Goal: Task Accomplishment & Management: Manage account settings

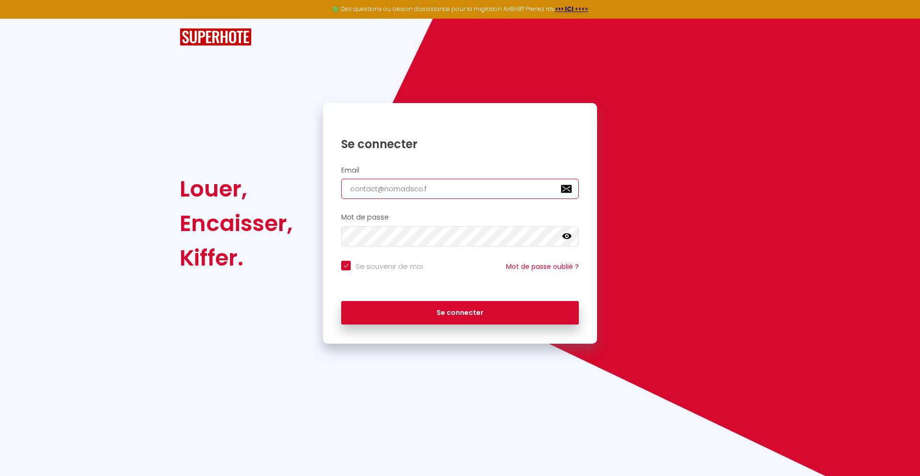
type input "[EMAIL_ADDRESS][DOMAIN_NAME]"
checkbox input "true"
type input "[EMAIL_ADDRESS][DOMAIN_NAME]"
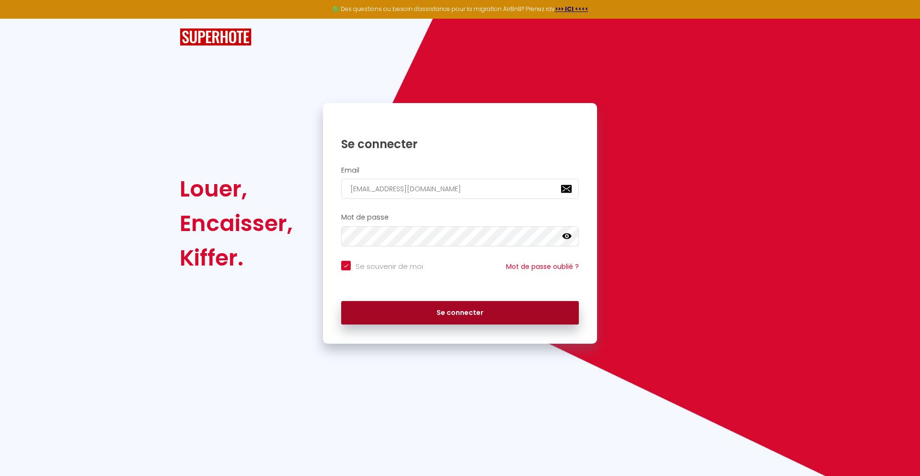
click at [460, 313] on button "Se connecter" at bounding box center [460, 313] width 238 height 24
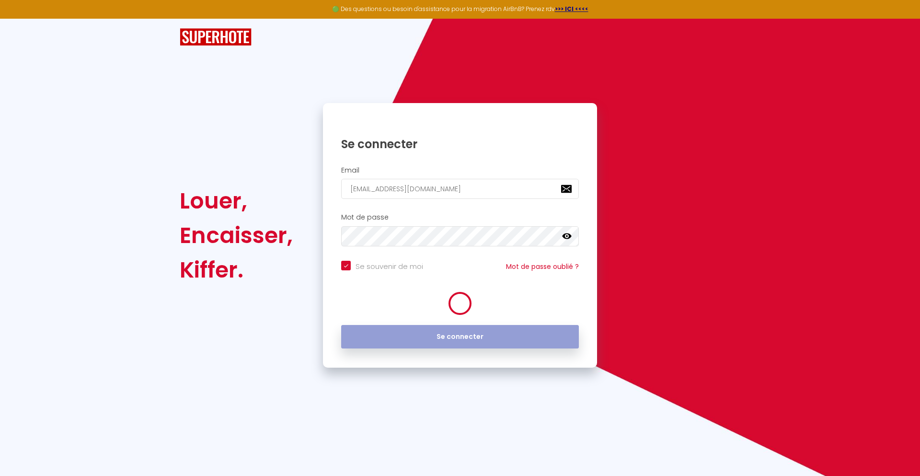
checkbox input "true"
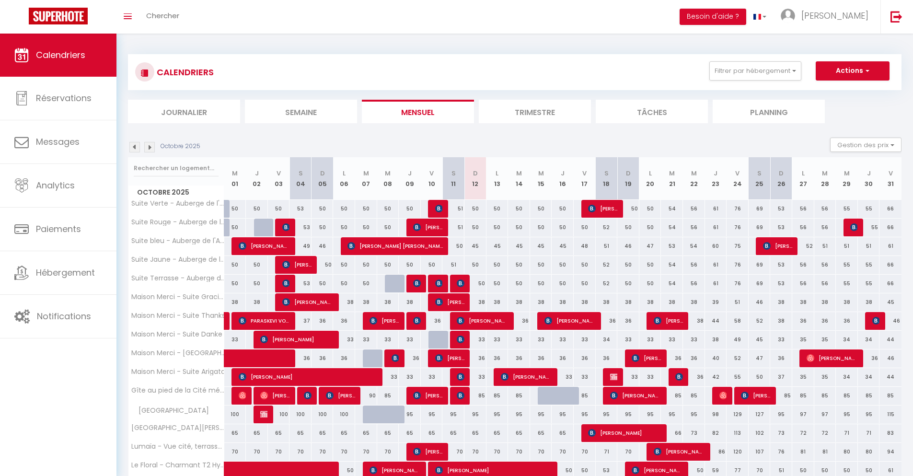
click at [184, 111] on li "Journalier" at bounding box center [184, 111] width 112 height 23
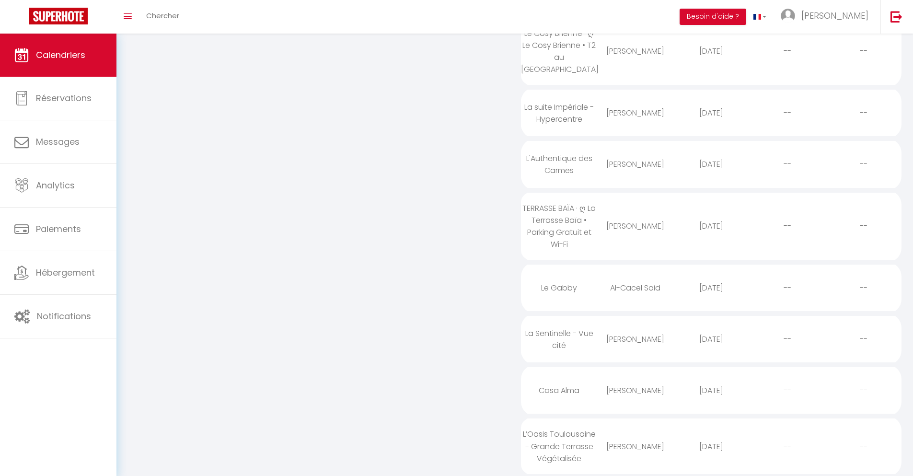
scroll to position [345, 0]
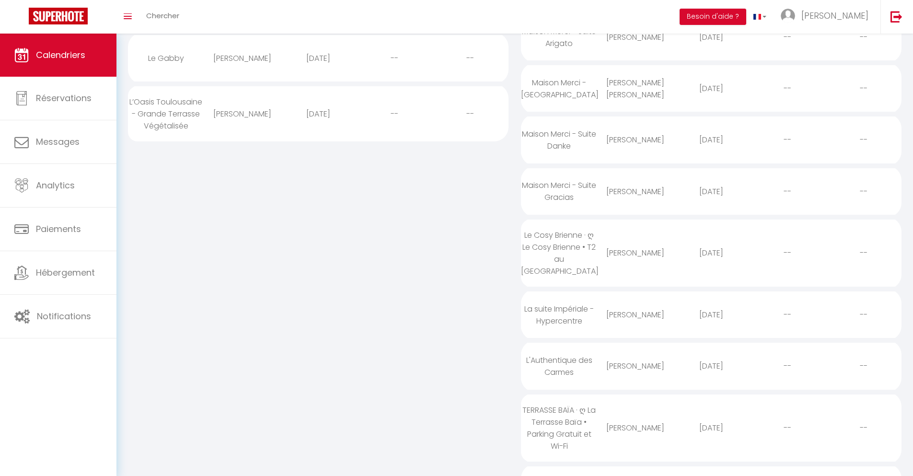
click at [711, 440] on div "[DATE]" at bounding box center [712, 427] width 76 height 31
select select "0"
select select "1"
select select
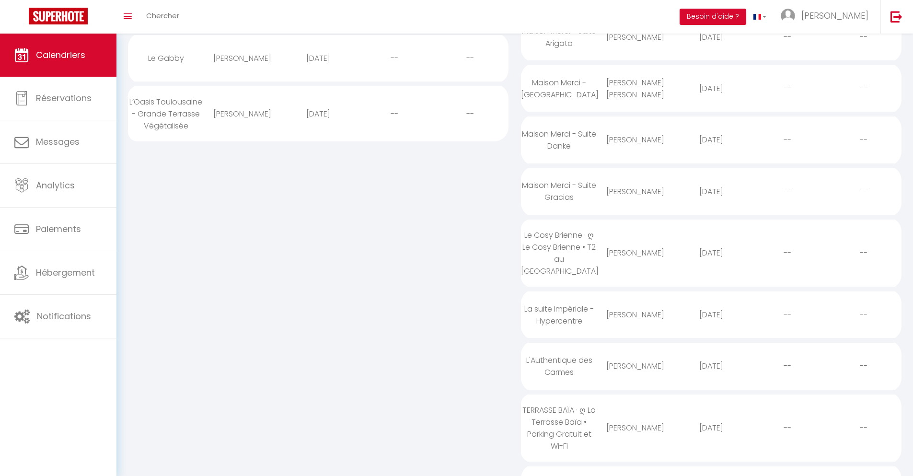
select select
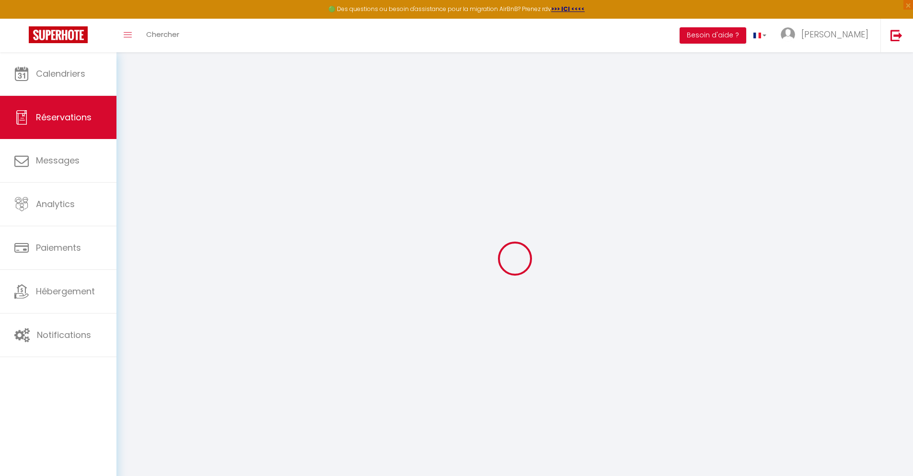
select select
checkbox input "false"
select select
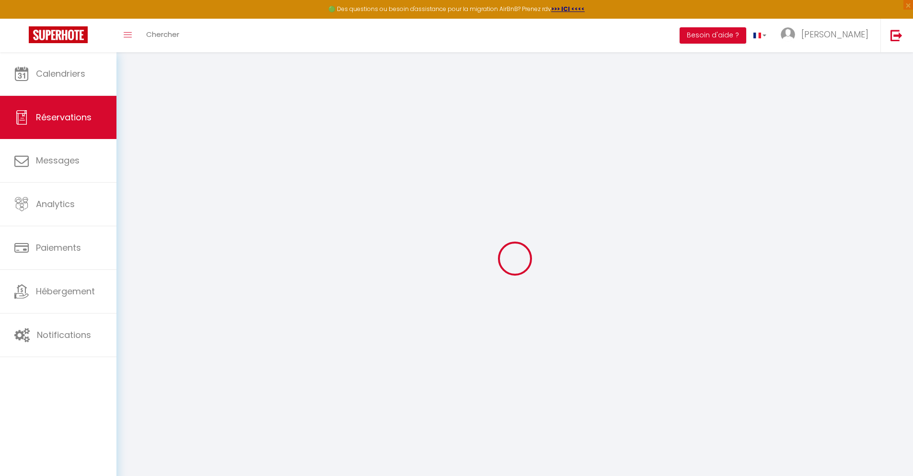
select select
checkbox input "false"
select select
type input "40"
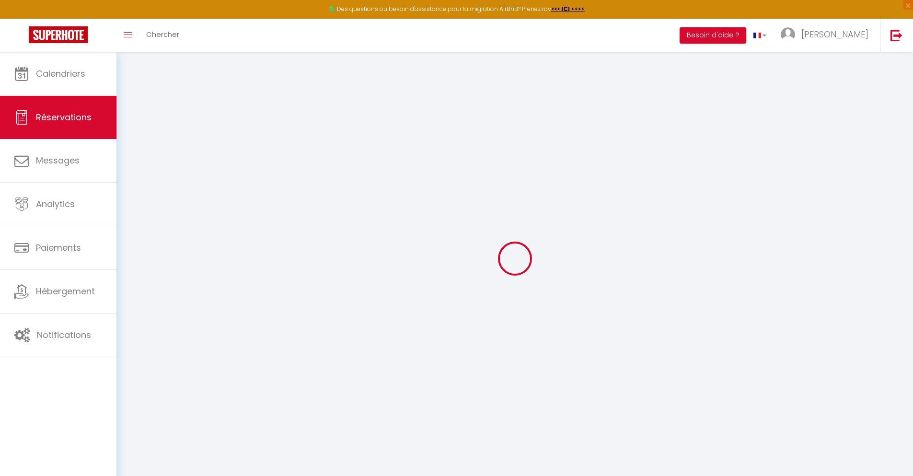
type input "13.6"
select select
checkbox input "false"
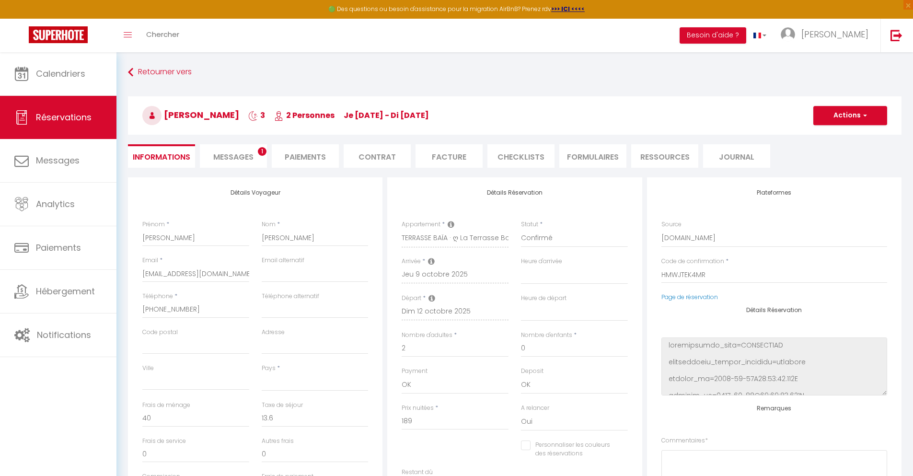
select select
checkbox input "false"
select select
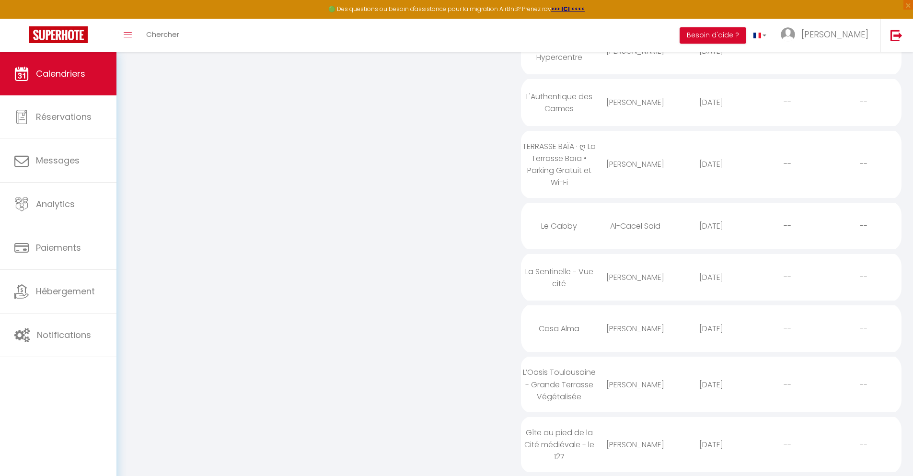
scroll to position [415, 0]
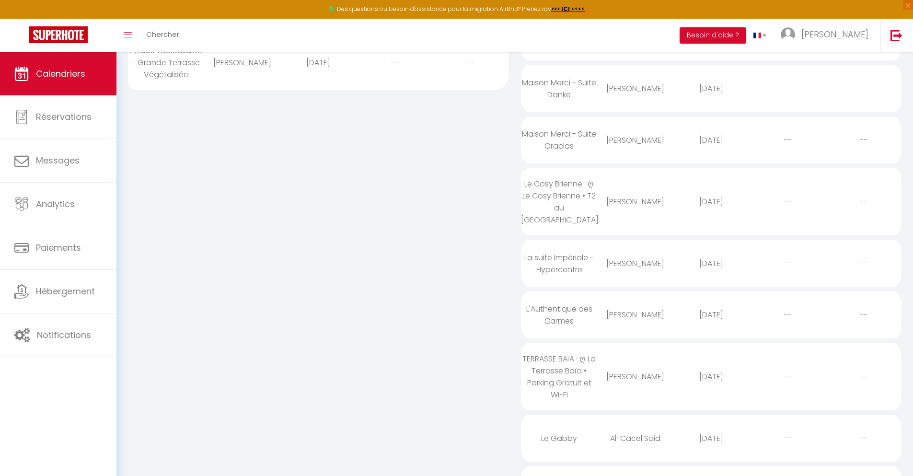
click at [711, 450] on div "[DATE]" at bounding box center [712, 438] width 76 height 31
select select "0"
select select "1"
select select
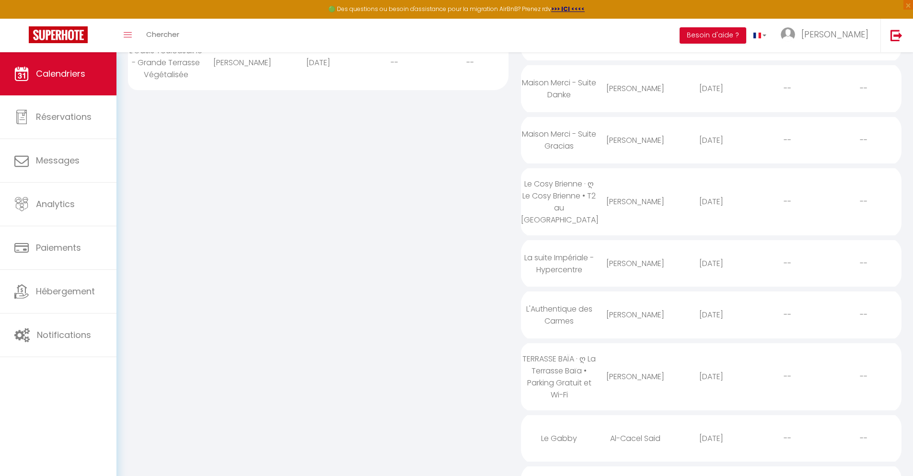
select select
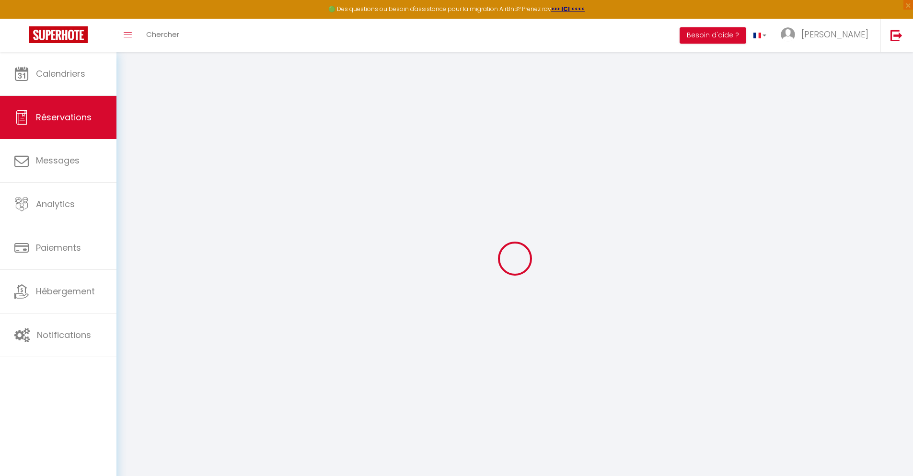
type input "Al-Cacel"
type input "Said"
type input "[EMAIL_ADDRESS][DOMAIN_NAME]"
type input "[PHONE_NUMBER]"
select select
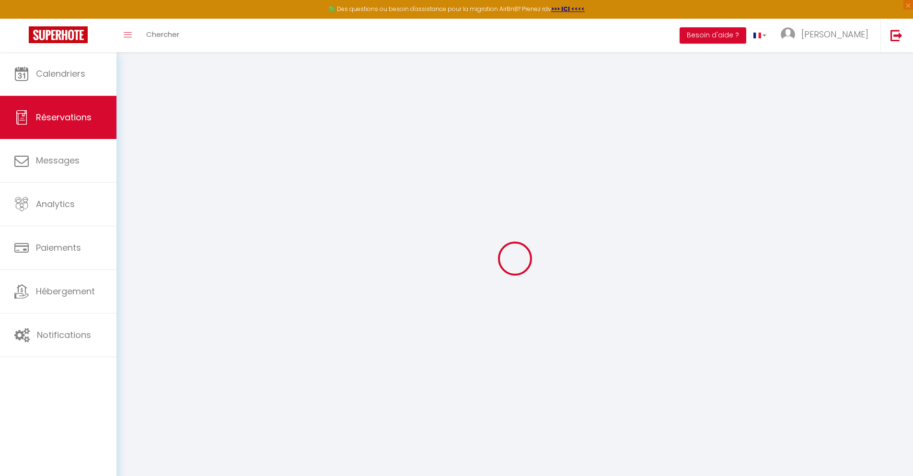
type input "23.58"
select select "64061"
select select "1"
select select
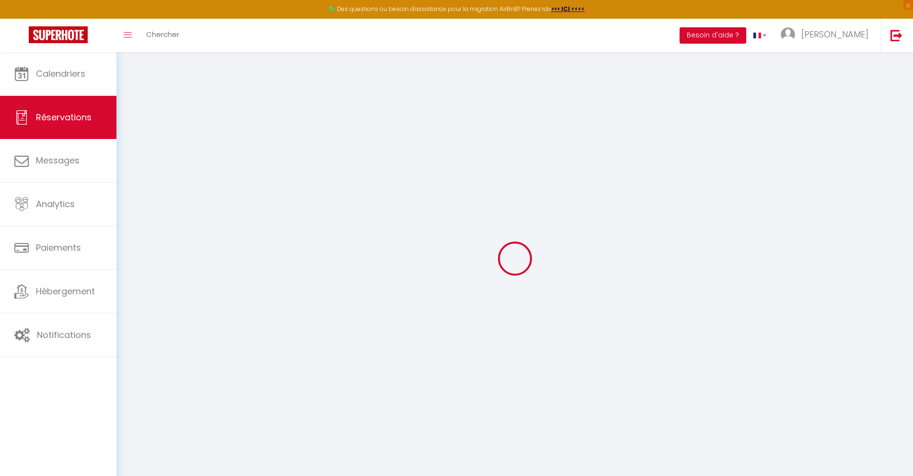
type input "2"
select select "12"
select select
type input "99"
checkbox input "false"
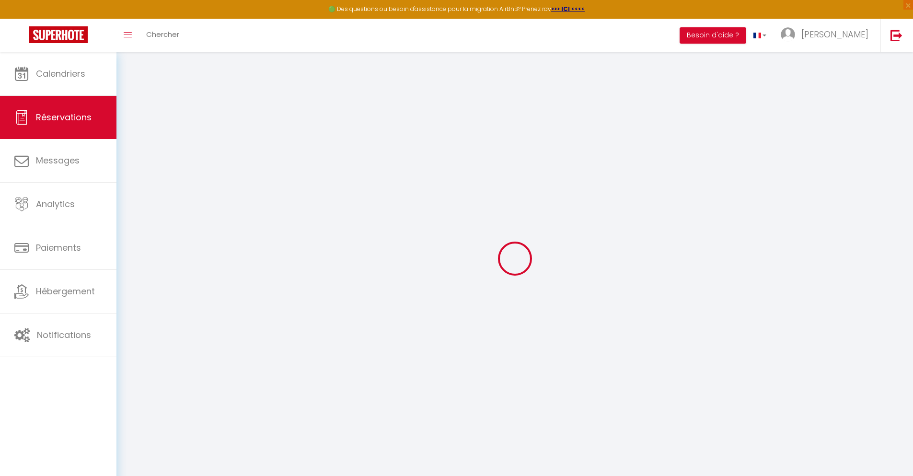
type input "0"
select select "1"
type input "32"
type input "0"
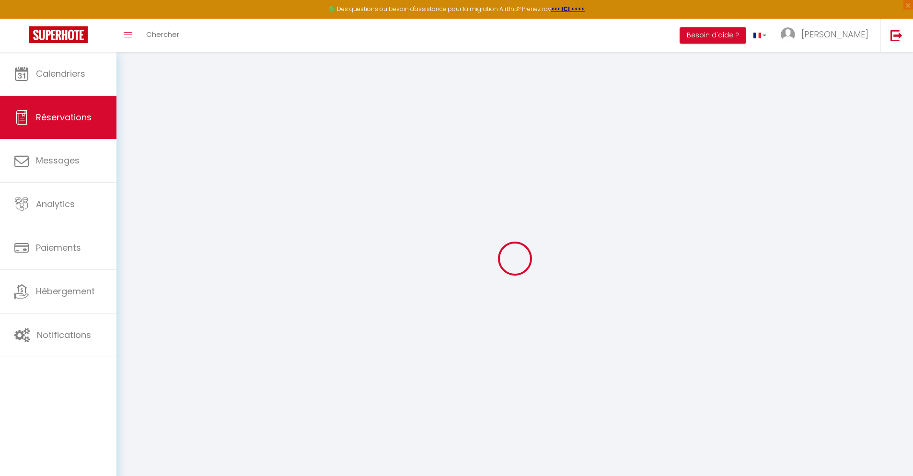
select select
select select "15"
checkbox input "false"
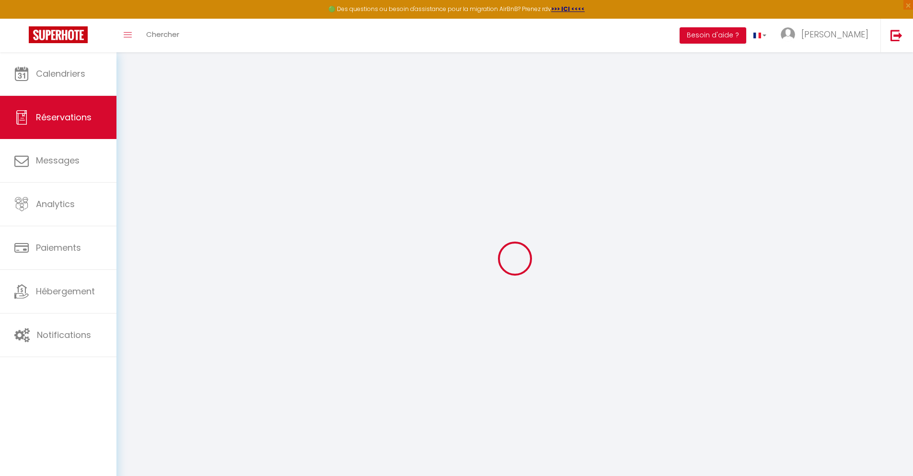
select select
checkbox input "false"
select select
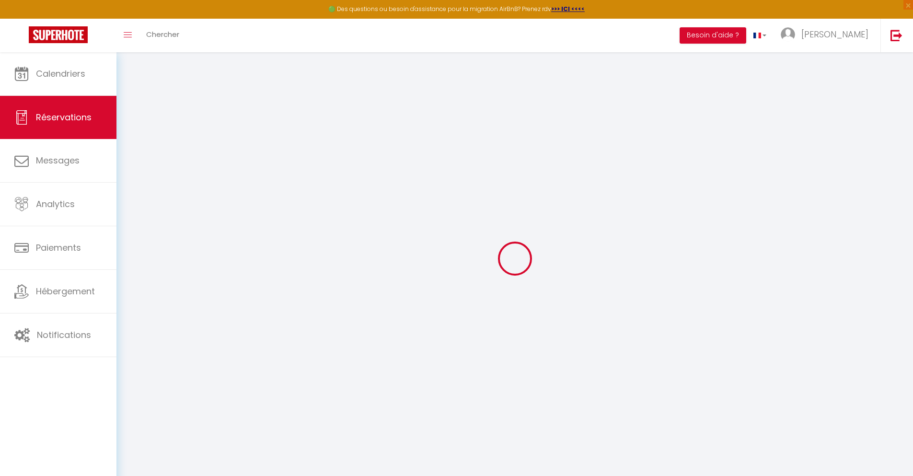
select select
checkbox input "false"
select select
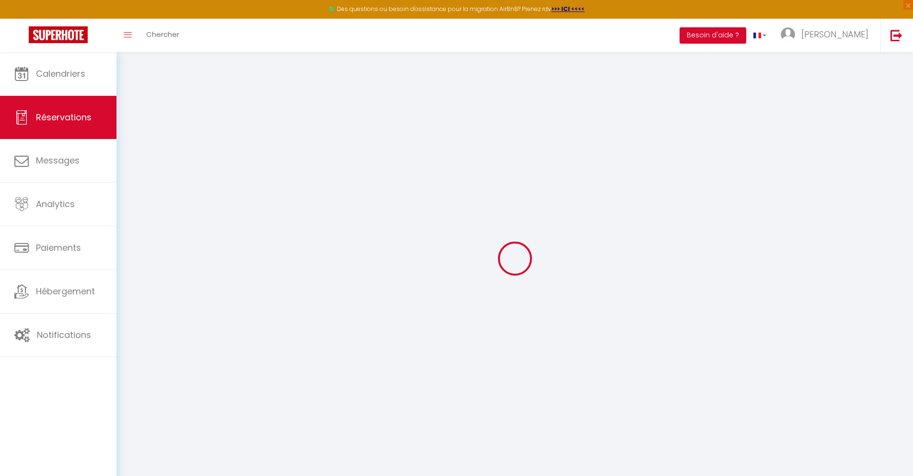
select select
checkbox input "false"
select select
type input "32"
type input "7.13"
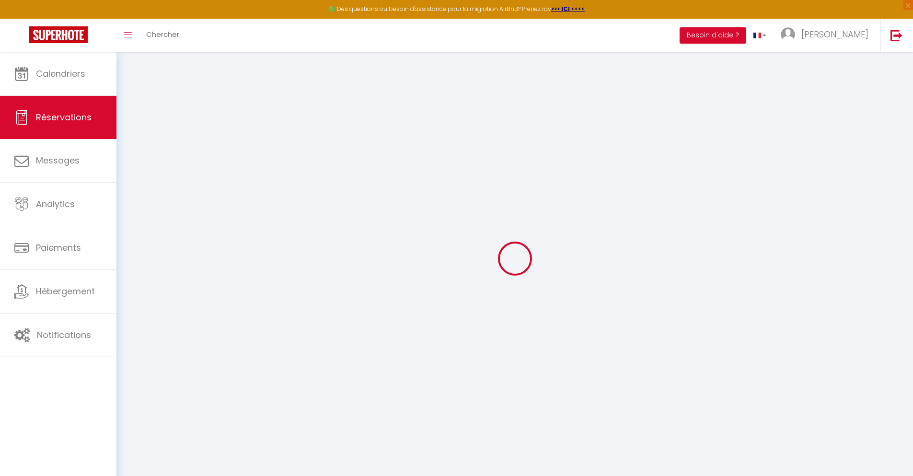
select select
checkbox input "false"
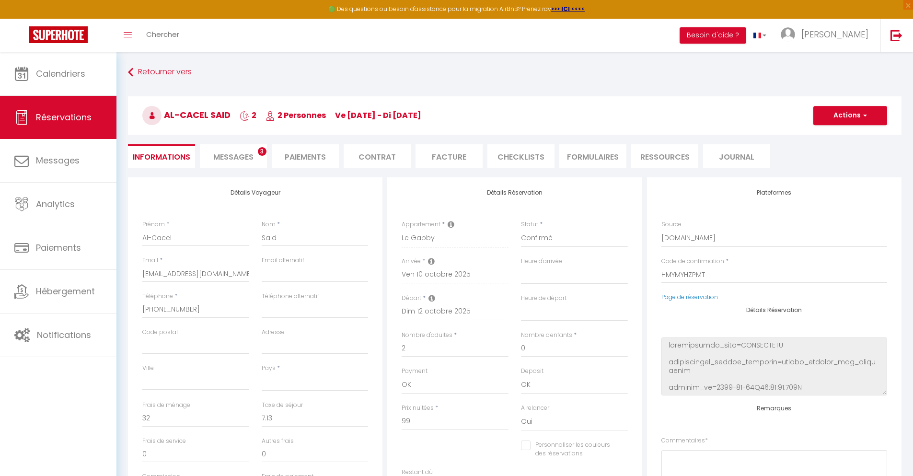
select select
checkbox input "false"
select select
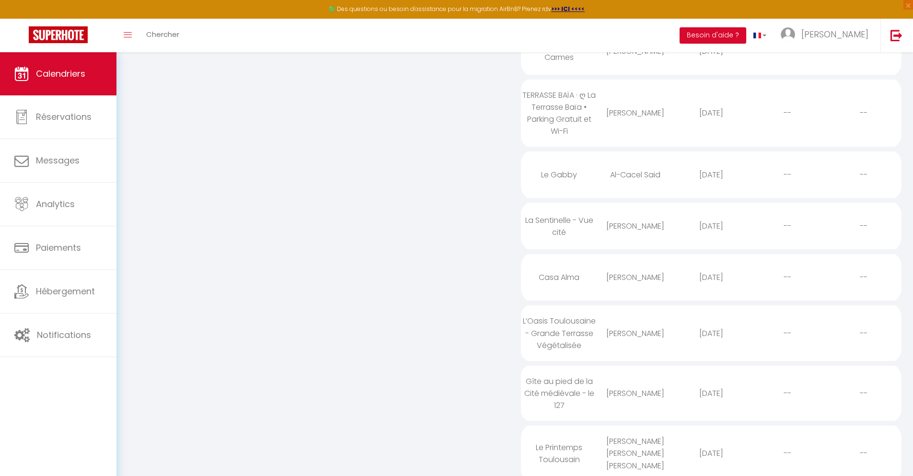
scroll to position [466, 0]
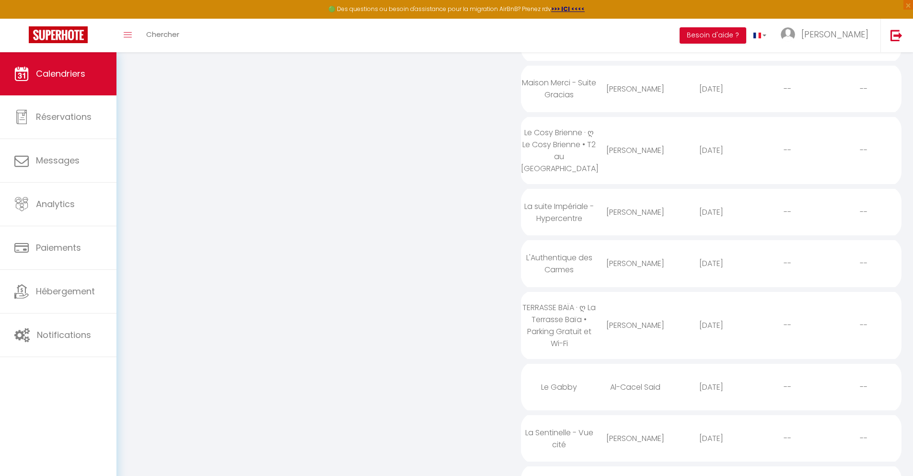
click at [711, 450] on div "[DATE]" at bounding box center [712, 438] width 76 height 31
select select "0"
select select "1"
select select
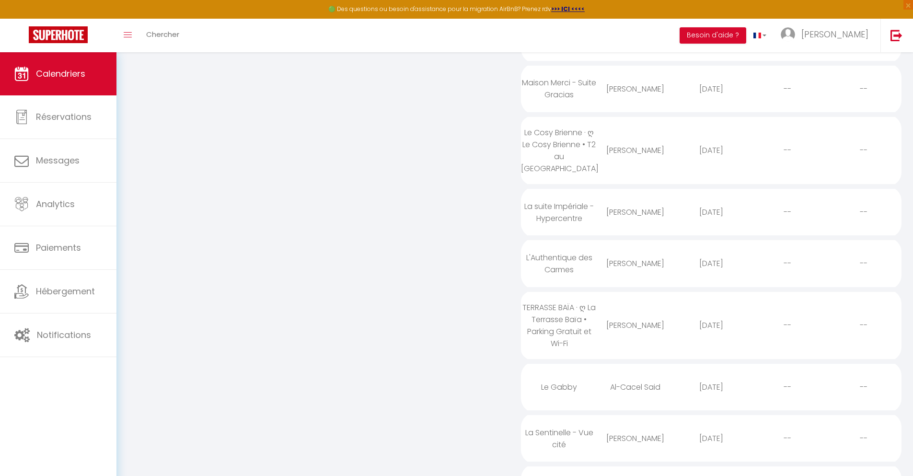
select select
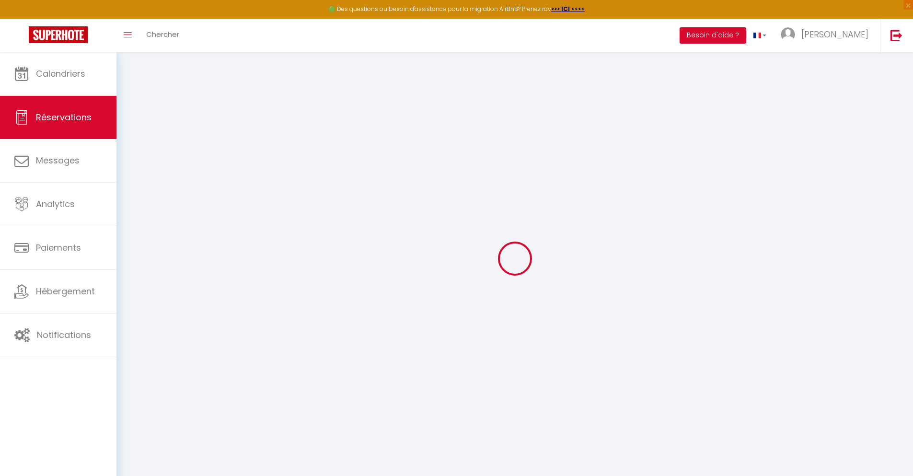
select select
checkbox input "false"
select select
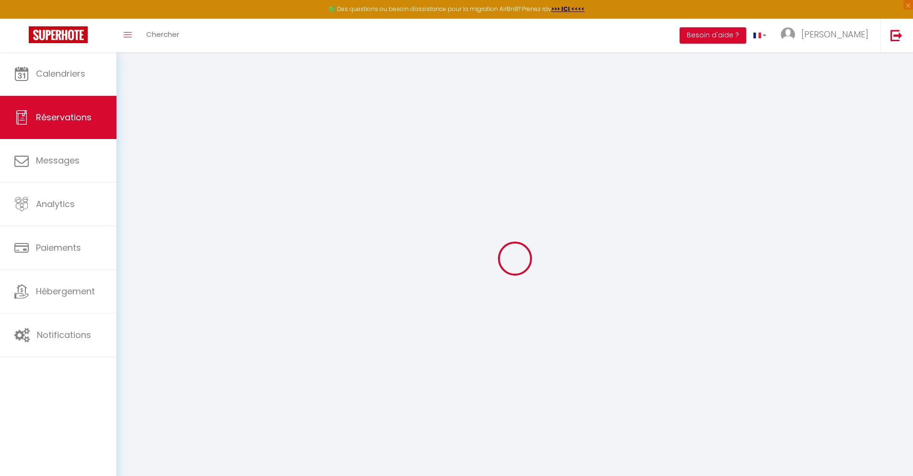
checkbox input "false"
type textarea "** THIS RESERVATION HAS BEEN PRE-PAID ** BOOKING NOTE : Payment charge is EUR 1…"
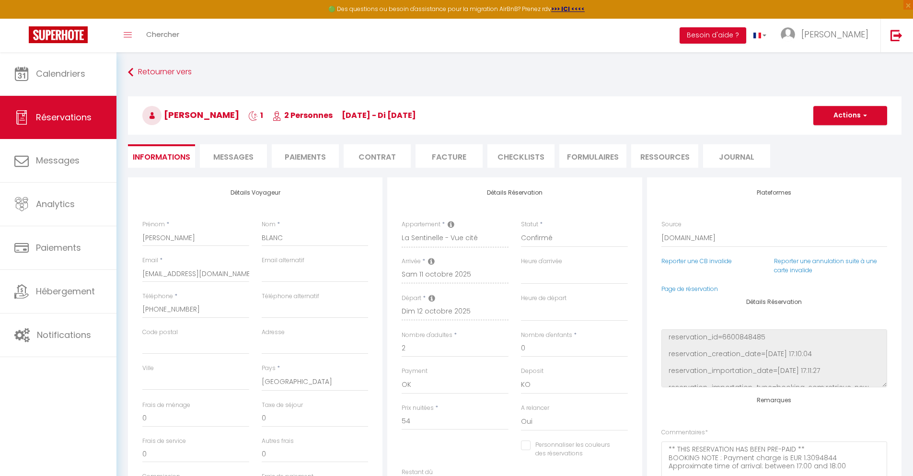
type input "36"
type input "3.53"
select select
checkbox input "false"
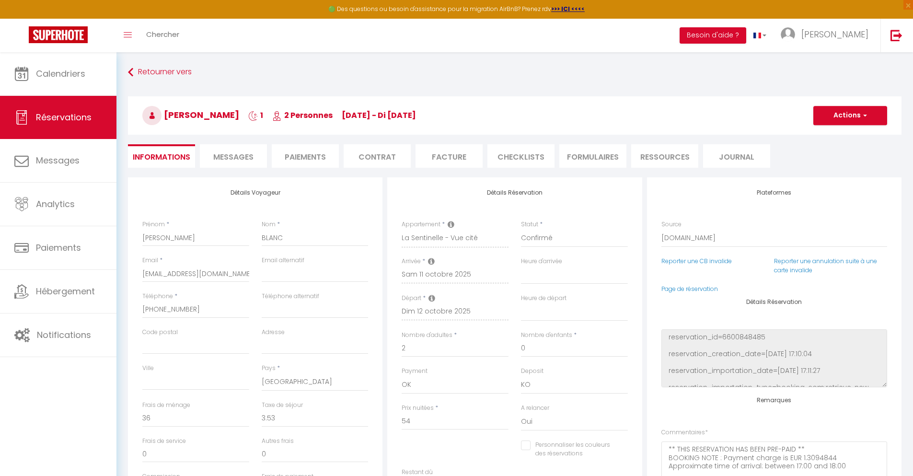
select select
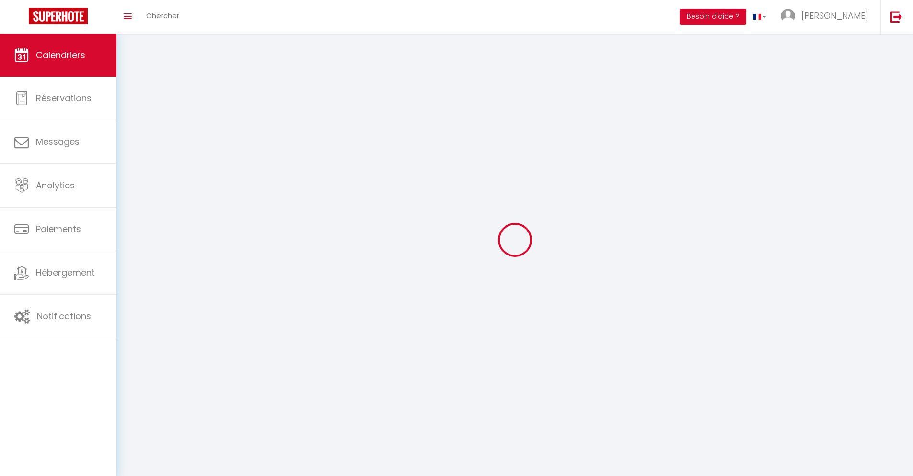
scroll to position [52, 0]
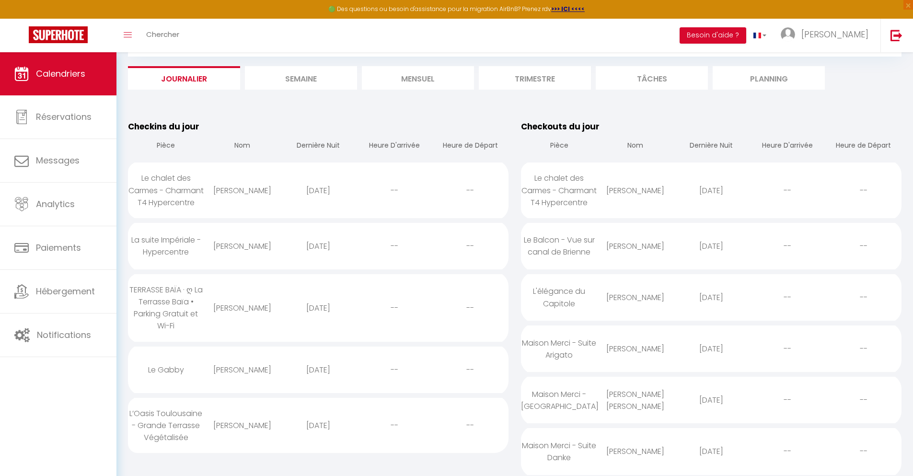
select select
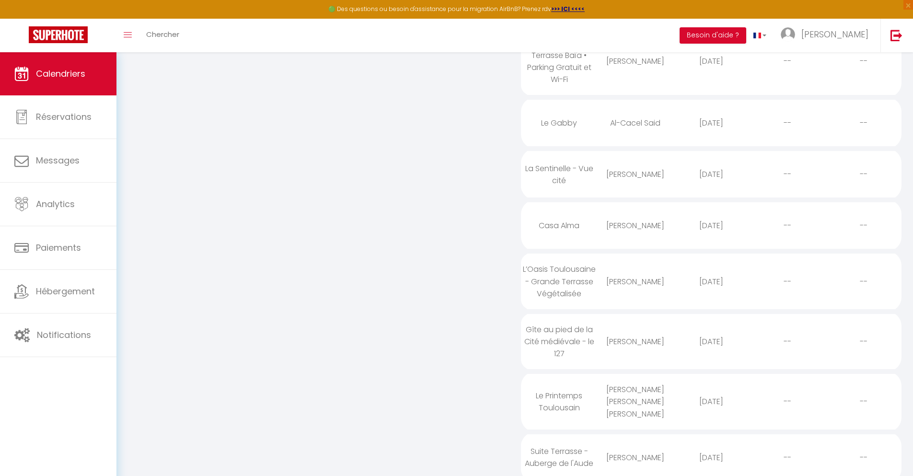
scroll to position [518, 0]
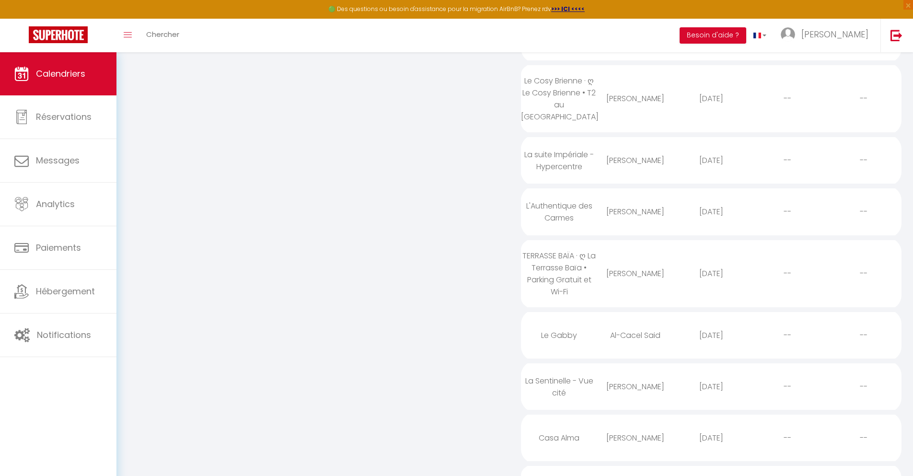
click at [711, 450] on div "[DATE]" at bounding box center [712, 437] width 76 height 31
select select "0"
select select "1"
select select
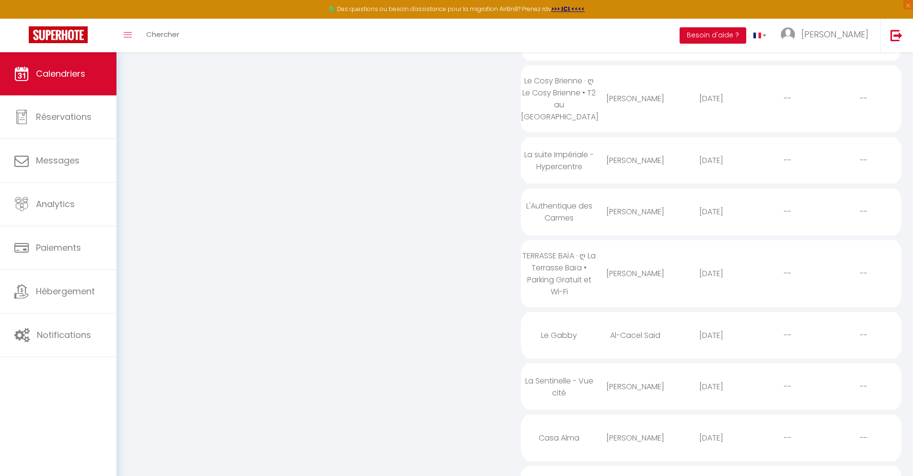
select select
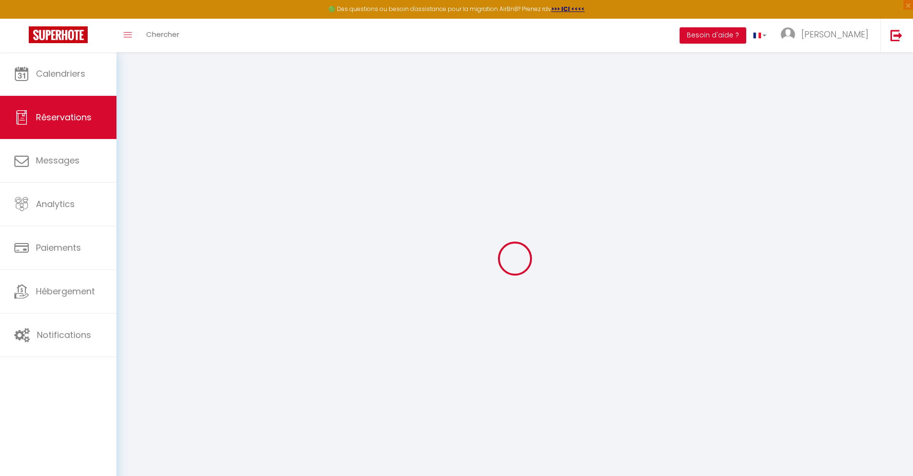
select select
checkbox input "false"
select select
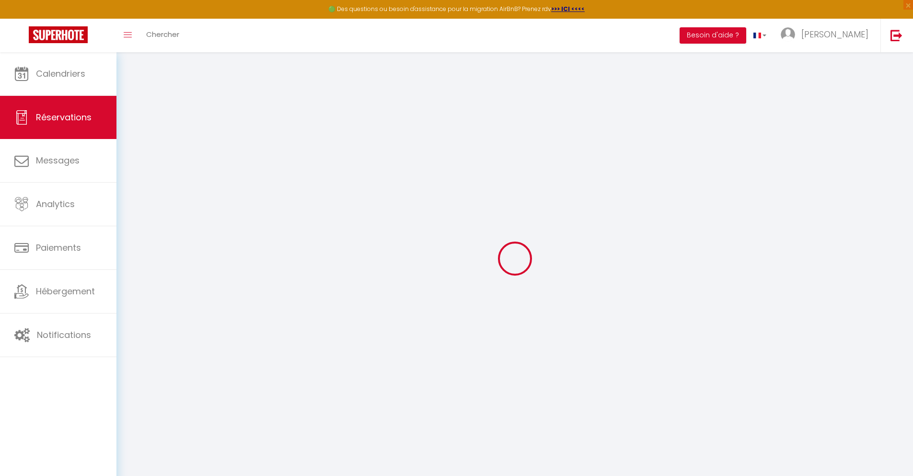
select select
checkbox input "false"
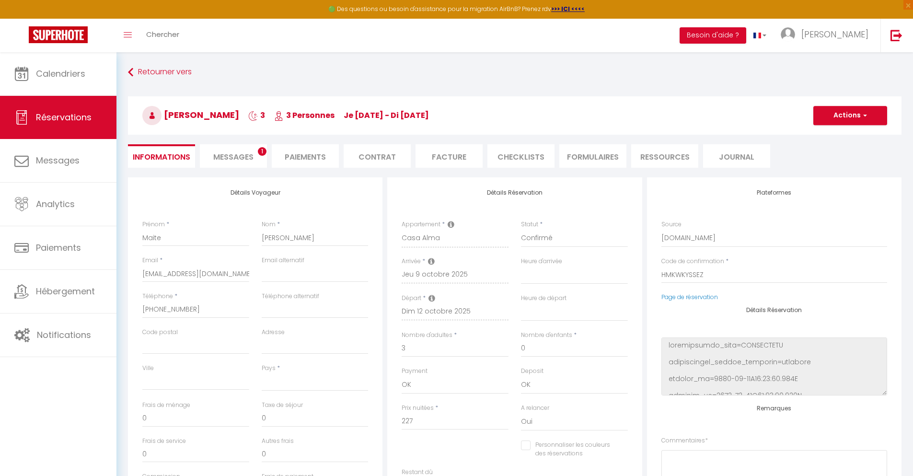
select select
type input "32"
type input "17.79"
select select
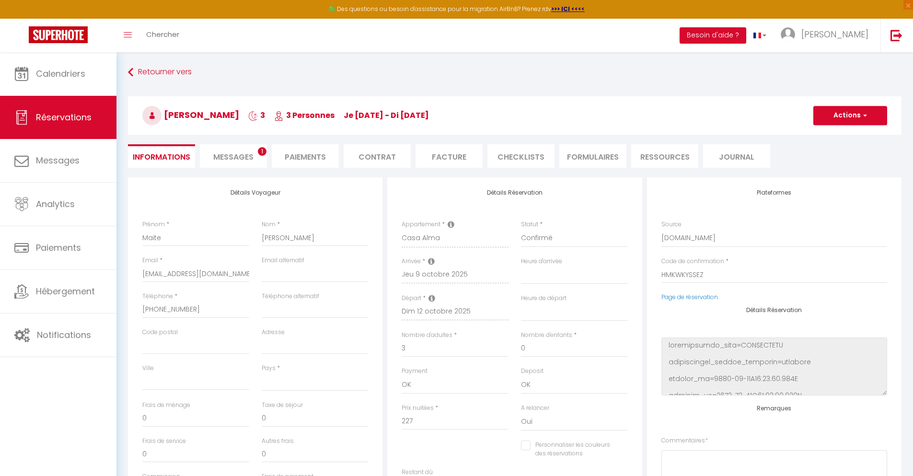
checkbox input "false"
select select
checkbox input "false"
select select
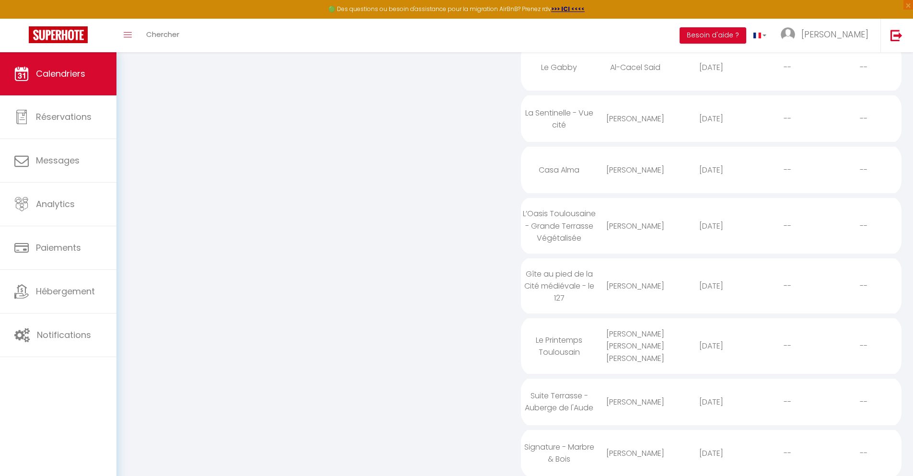
scroll to position [578, 0]
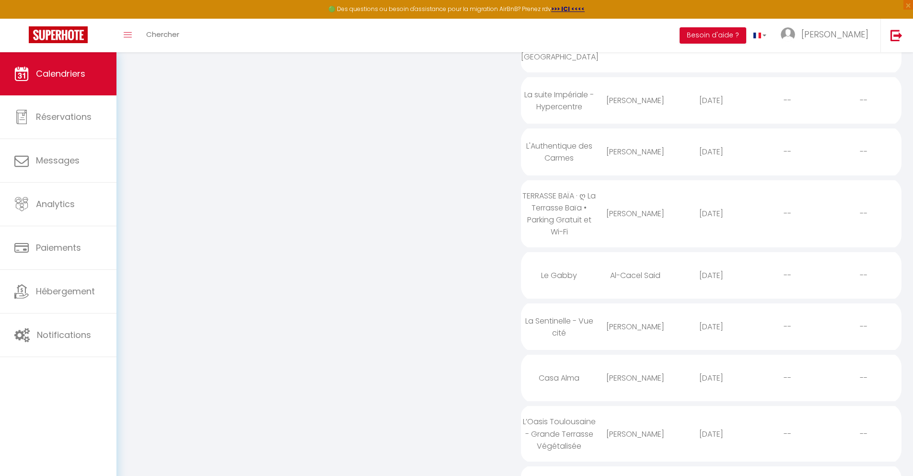
click at [711, 446] on div "[DATE]" at bounding box center [712, 434] width 76 height 31
select select "0"
select select "1"
select select
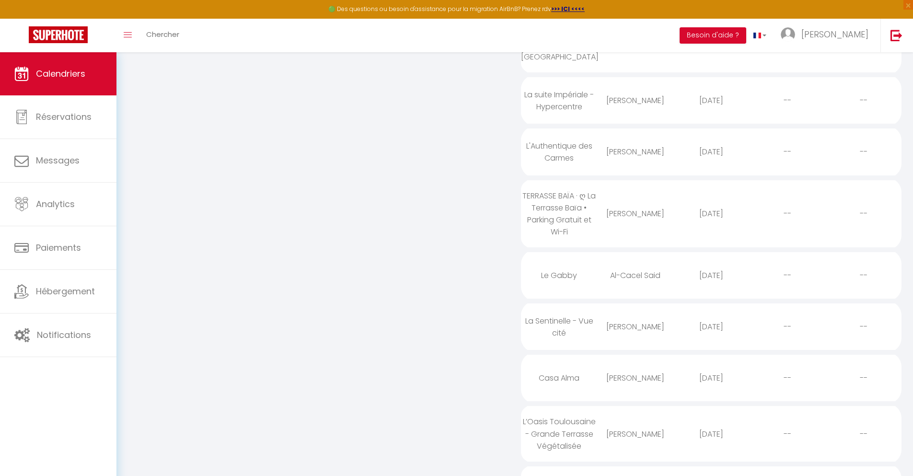
select select
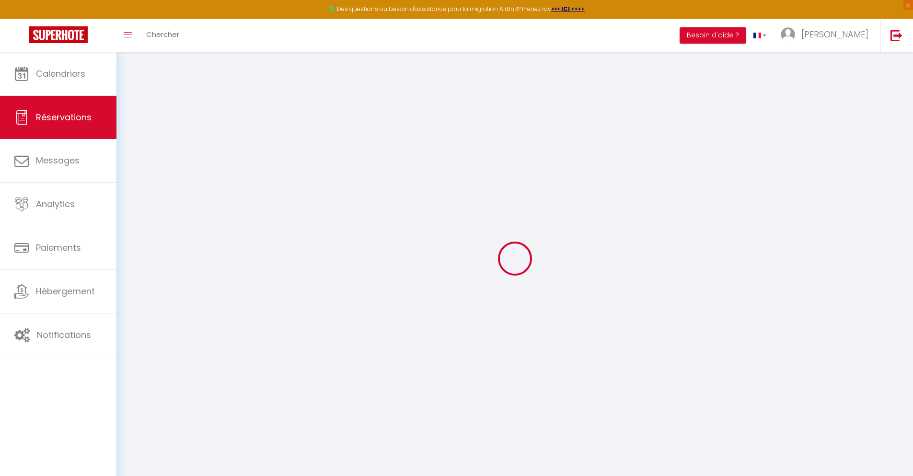
select select
checkbox input "false"
select select
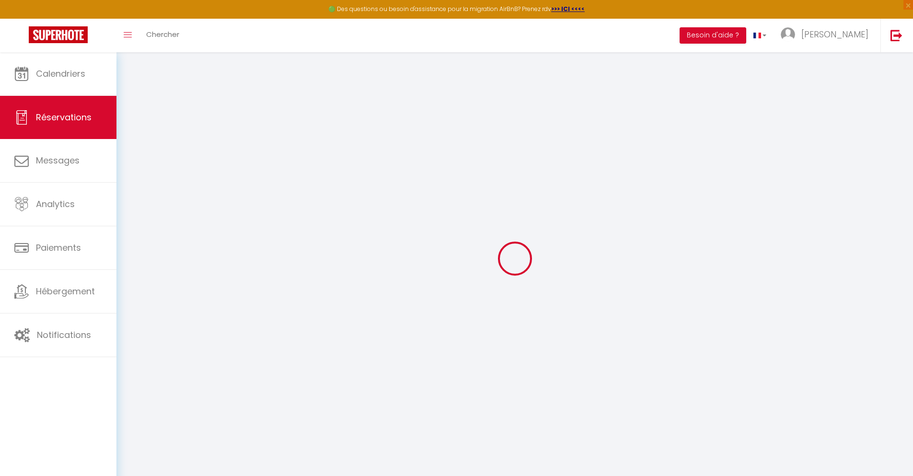
checkbox input "false"
type textarea "** THIS RESERVATION HAS BEEN PRE-PAID ** This guest has requested a receipt for…"
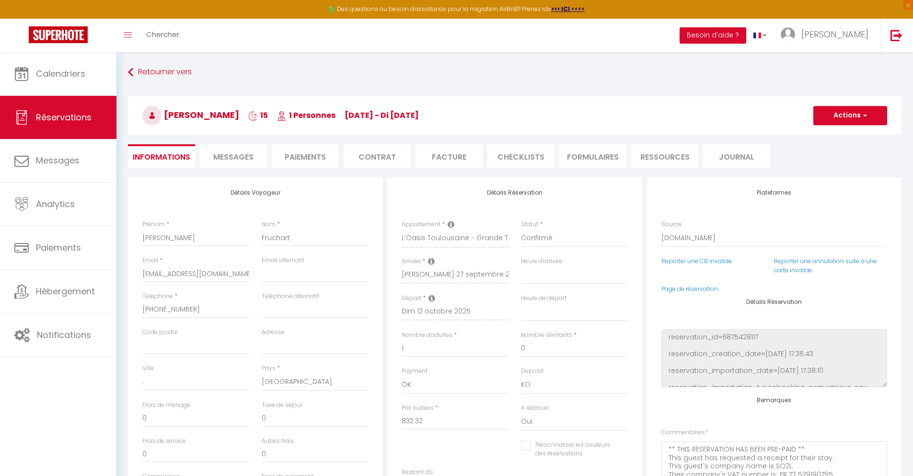
type input "40"
type input "54.48"
select select
checkbox input "false"
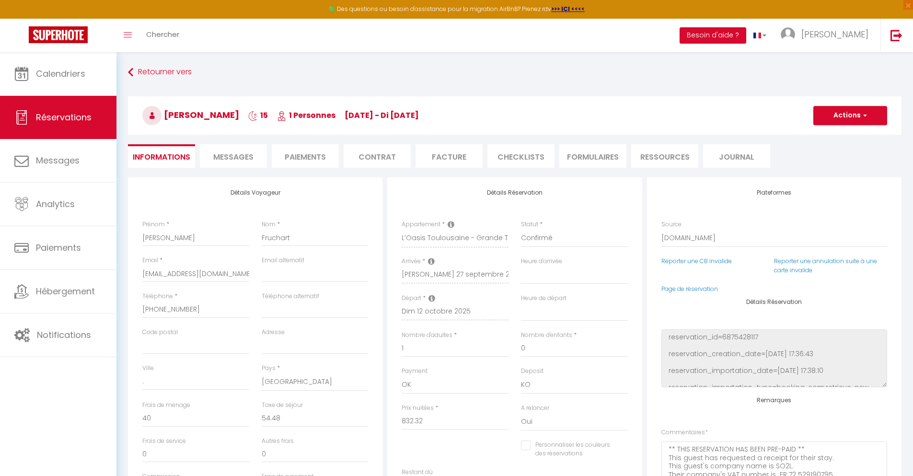
select select
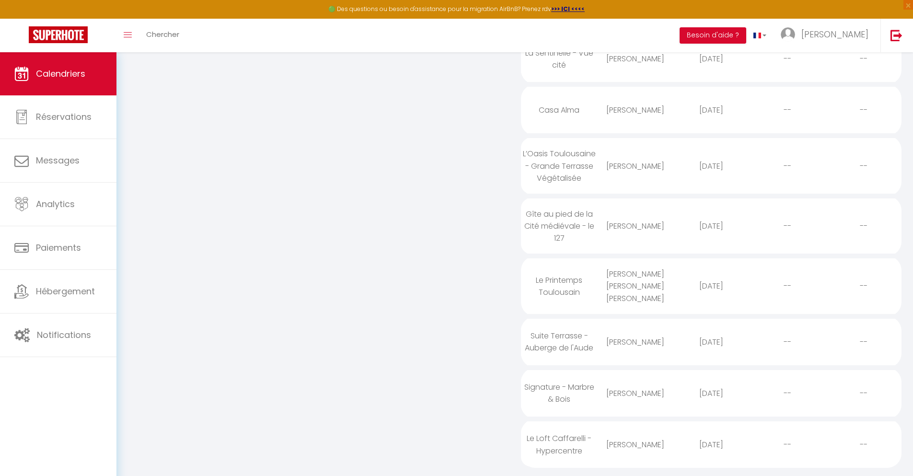
scroll to position [638, 0]
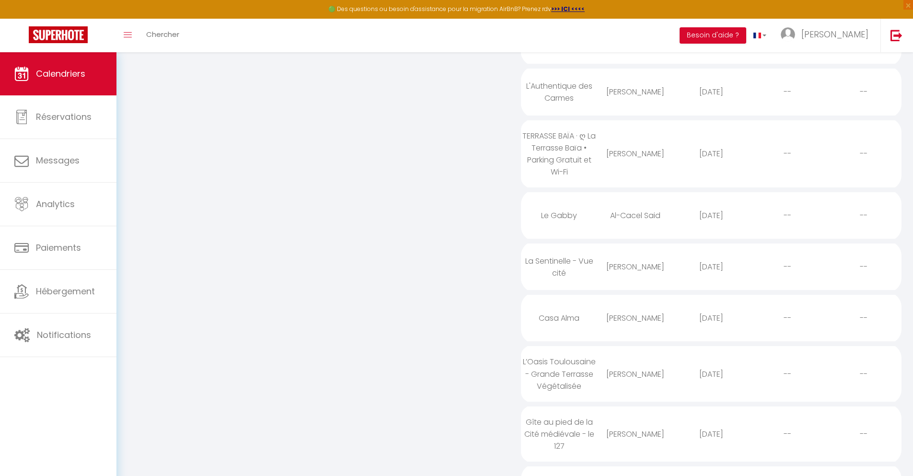
click at [711, 446] on div "[DATE]" at bounding box center [712, 434] width 76 height 31
select select "0"
select select "1"
select select
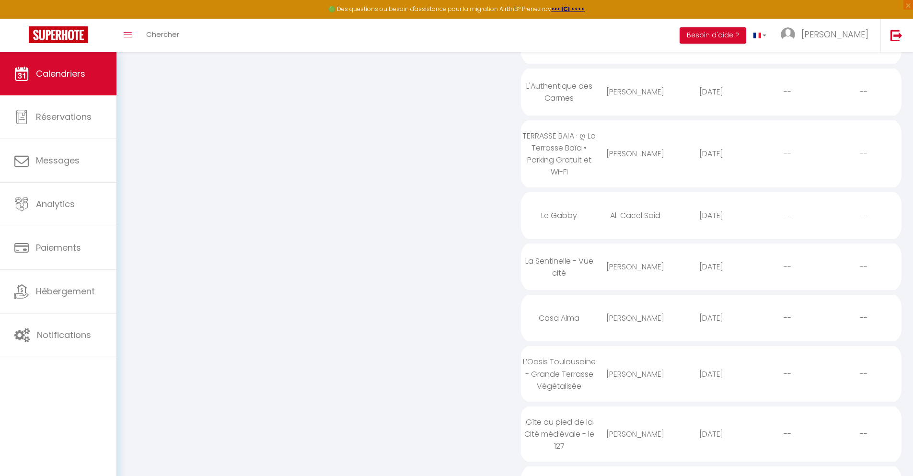
select select
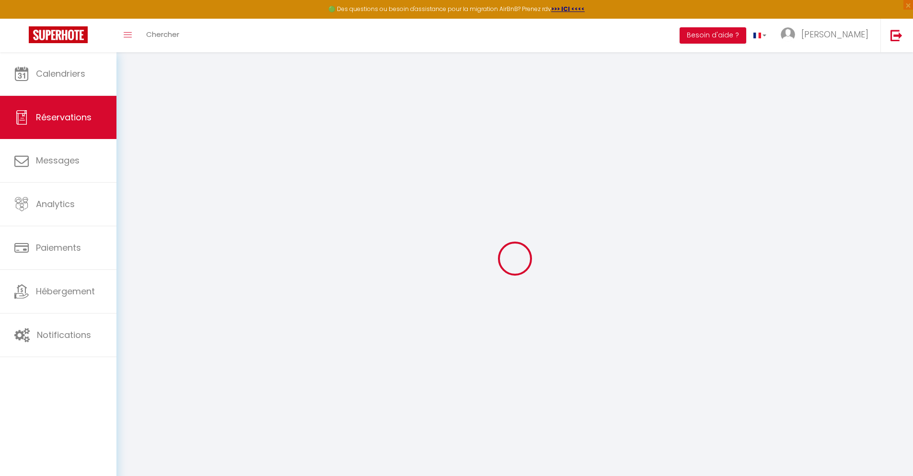
select select
checkbox input "false"
select select
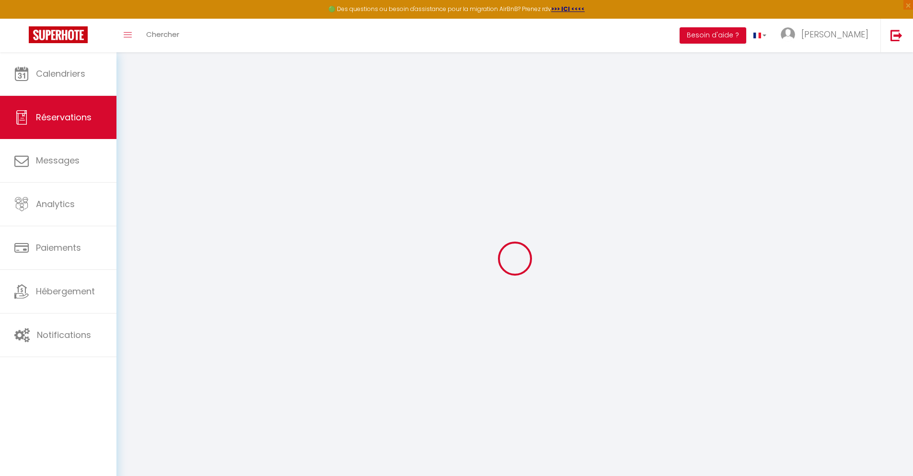
checkbox input "false"
type textarea "** THIS RESERVATION HAS BEEN PRE-PAID ** BOOKING NOTE : Payment charge is EUR 1…"
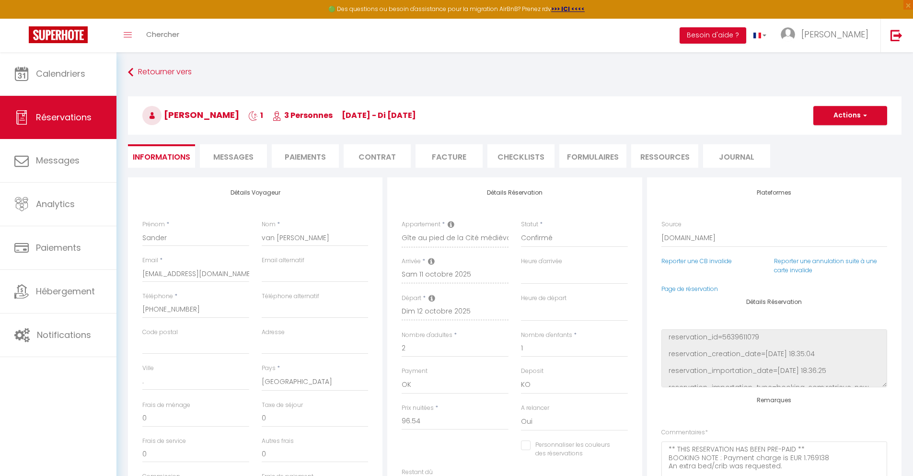
type input "25"
type input "4.83"
select select
checkbox input "false"
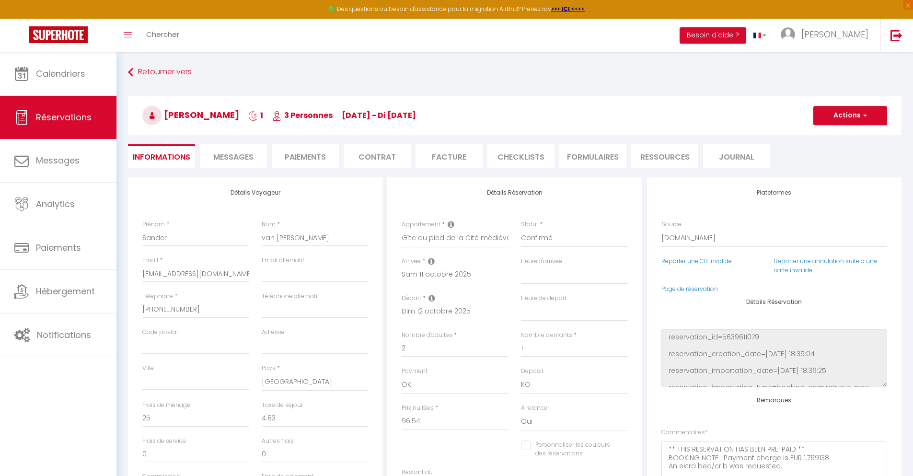
select select
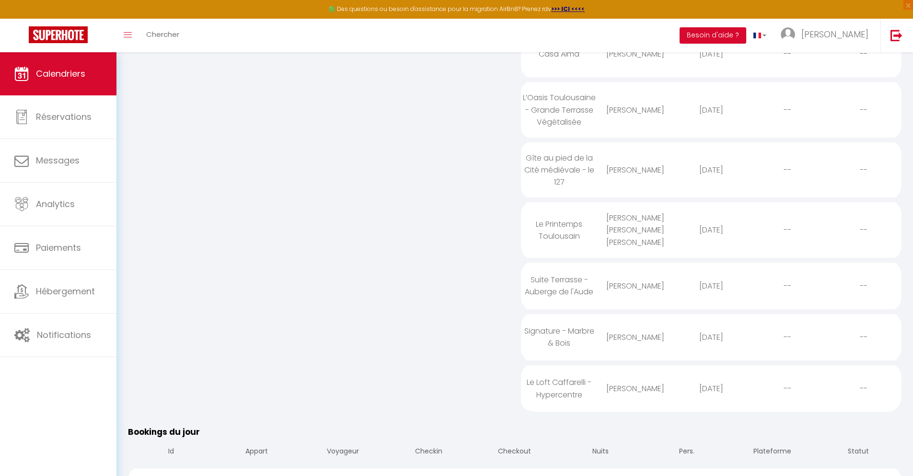
scroll to position [690, 0]
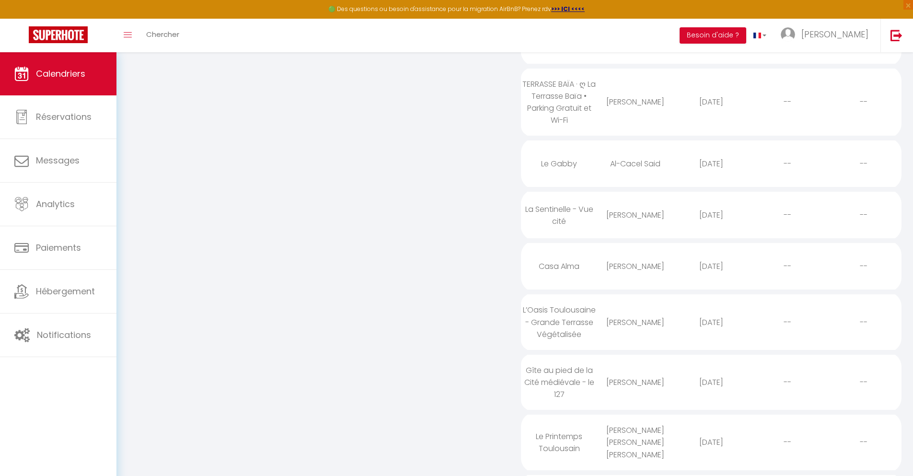
click at [711, 450] on div "[DATE]" at bounding box center [712, 442] width 76 height 31
select select "0"
select select "1"
select select
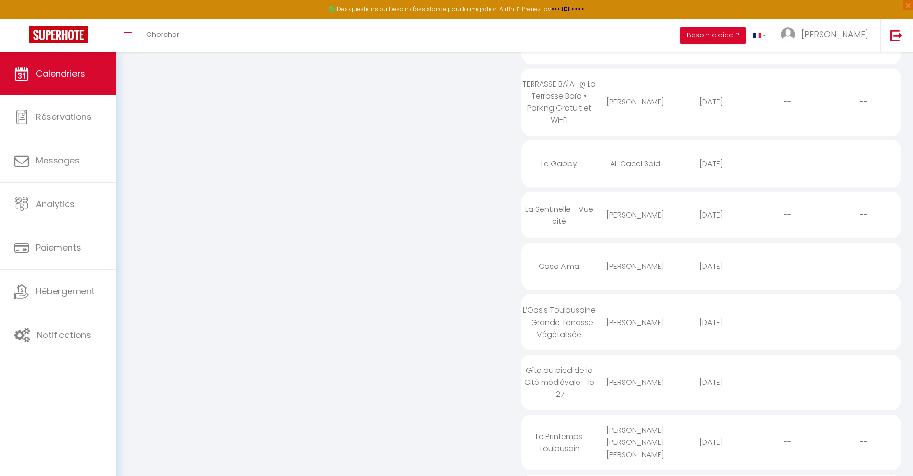
select select
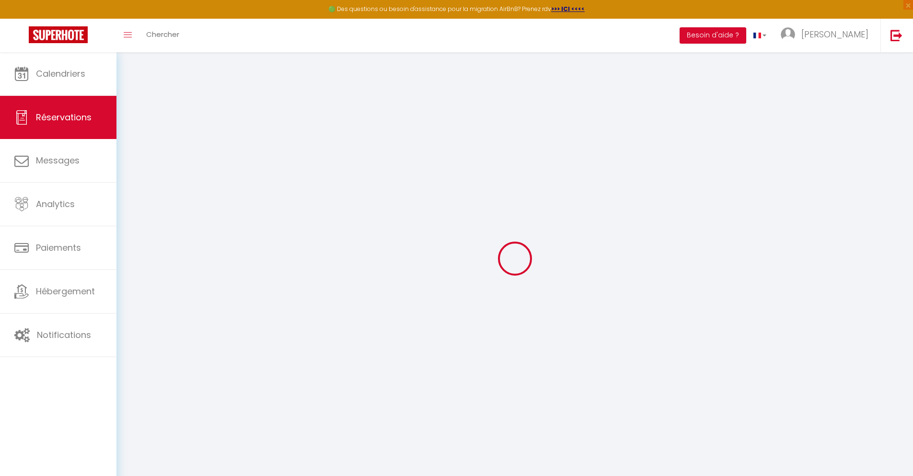
select select
checkbox input "false"
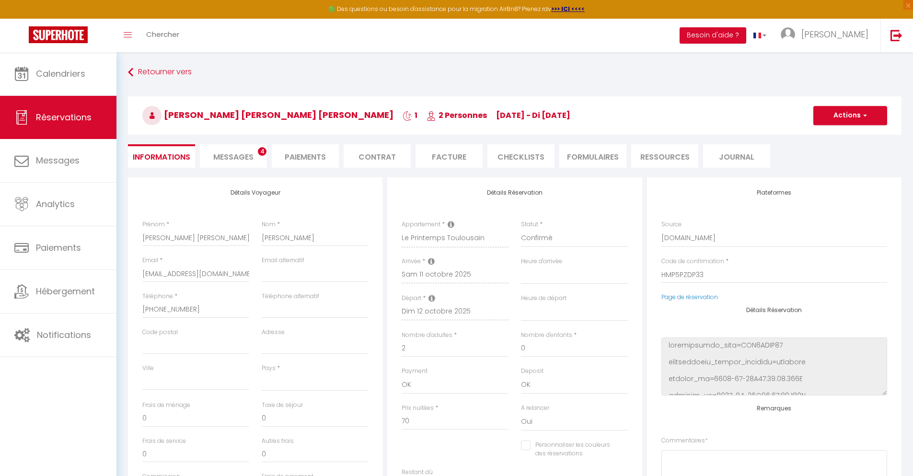
select select
type input "42"
type input "5.04"
select select
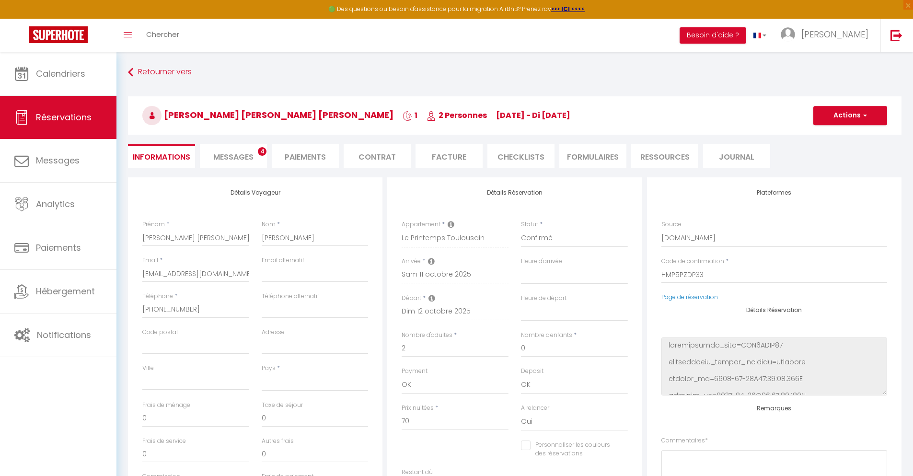
checkbox input "false"
select select
checkbox input "false"
select select
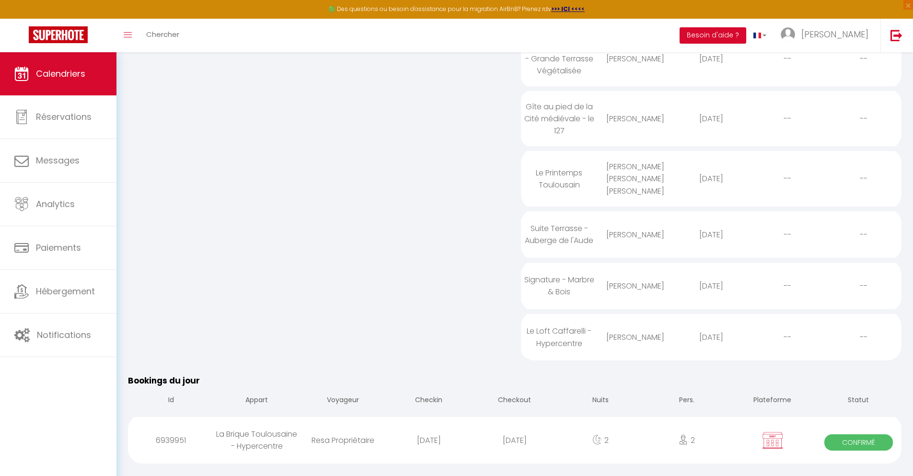
scroll to position [741, 0]
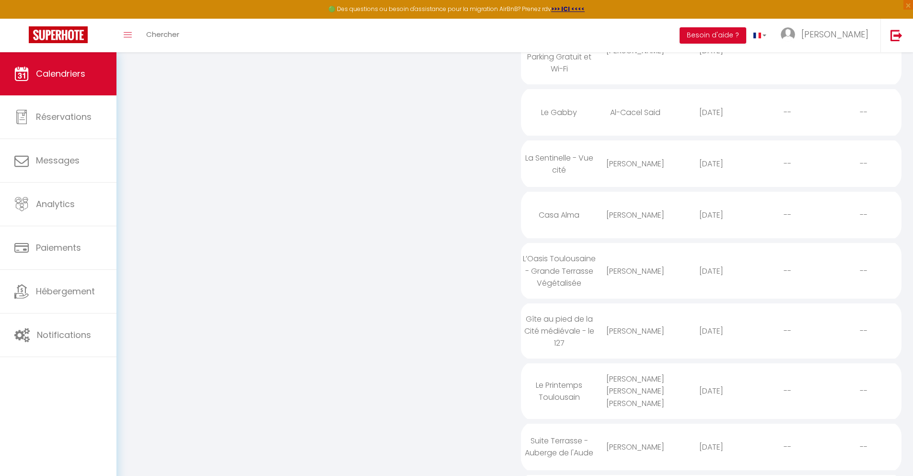
click at [711, 450] on div "[DATE]" at bounding box center [712, 446] width 76 height 31
select select "0"
select select "1"
select select
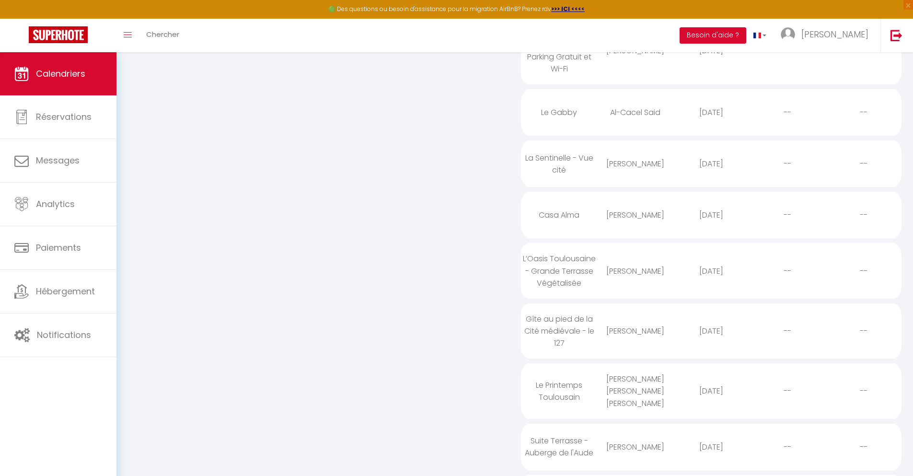
select select
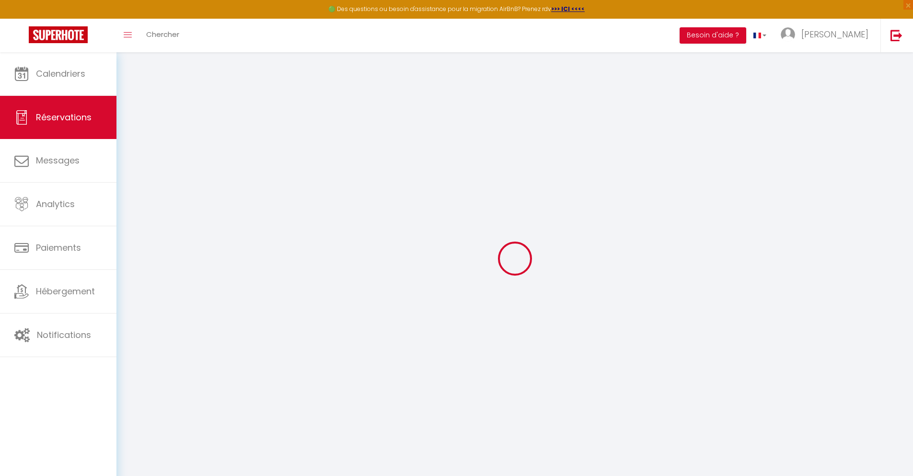
select select
checkbox input "false"
select select
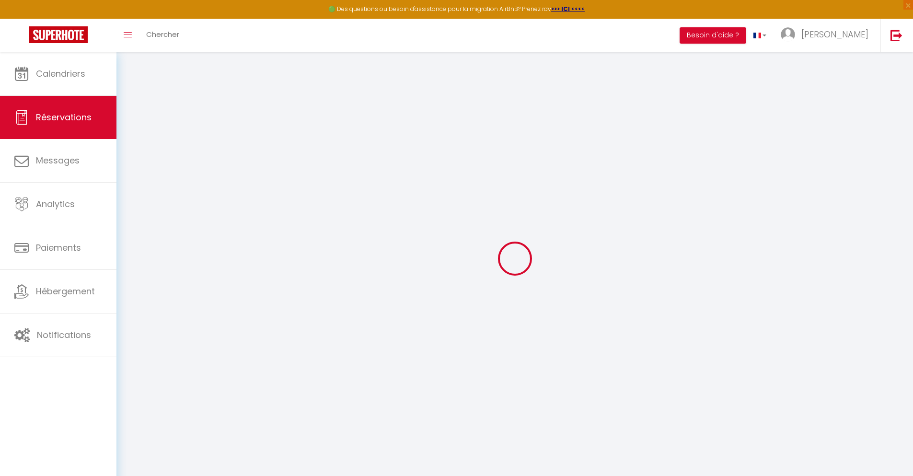
checkbox input "false"
type textarea "** THIS RESERVATION HAS BEEN PRE-PAID ** BOOKING NOTE : Payment charge is EUR 0…"
type input "28"
type input "5.78"
select select
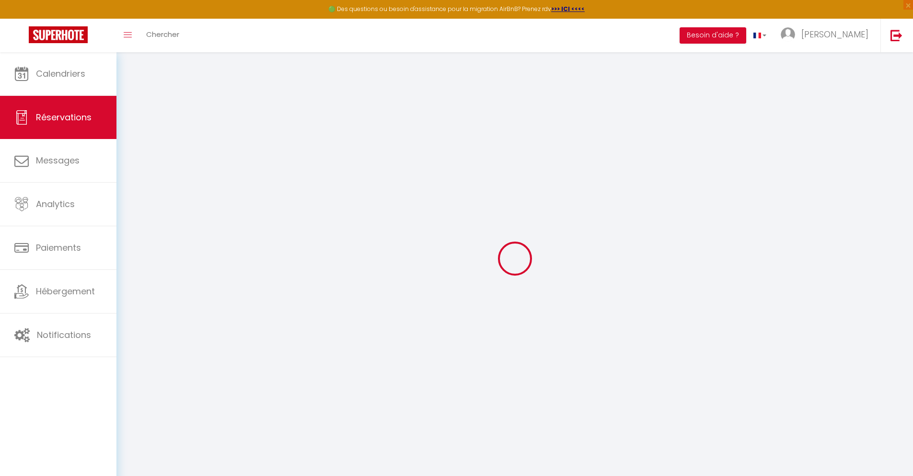
select select
checkbox input "false"
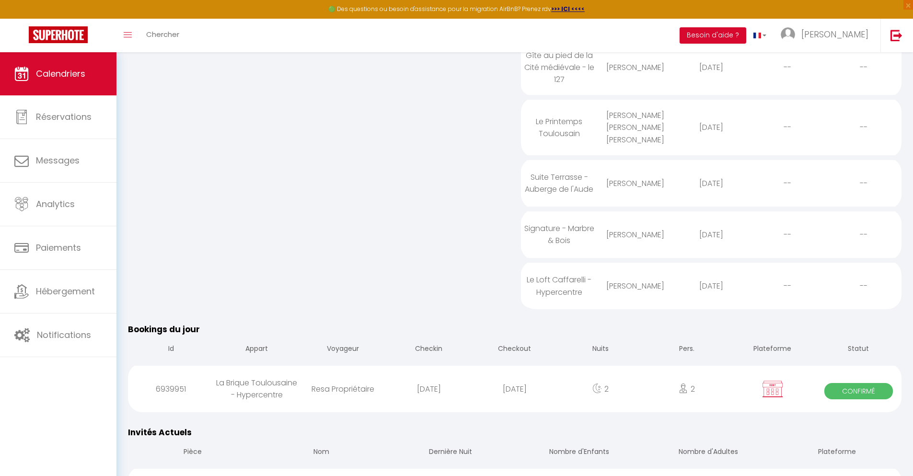
scroll to position [792, 0]
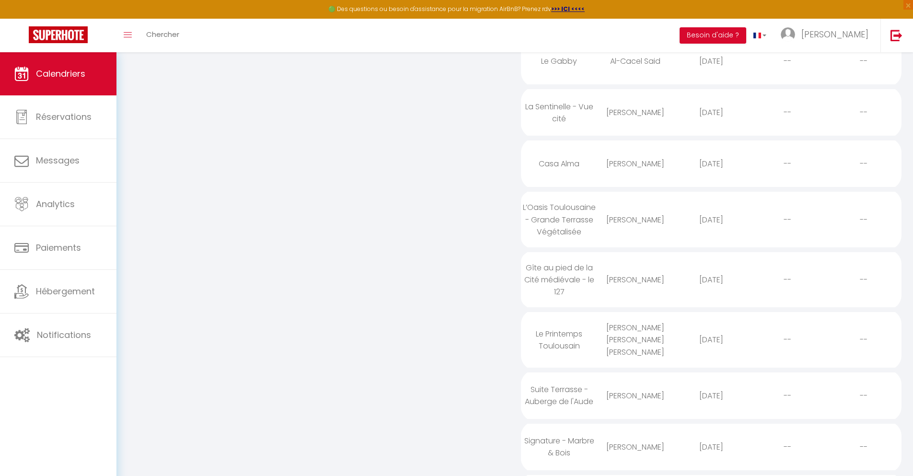
click at [711, 450] on div "[DATE]" at bounding box center [712, 446] width 76 height 31
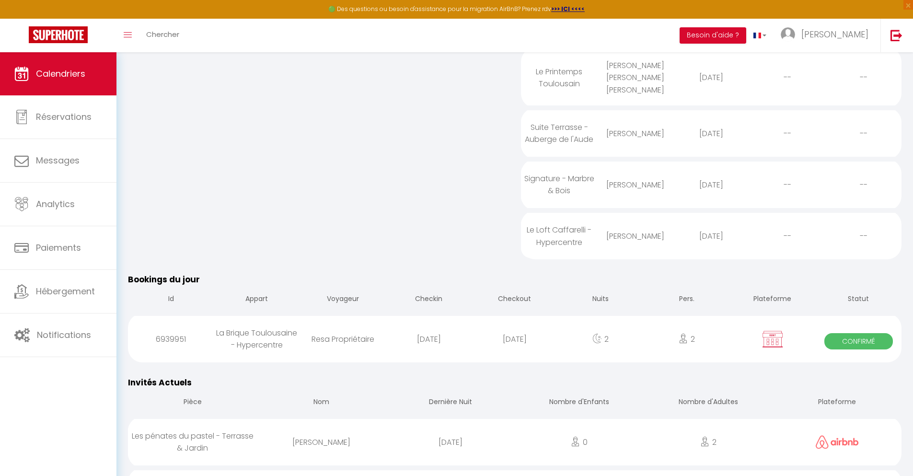
scroll to position [841, 0]
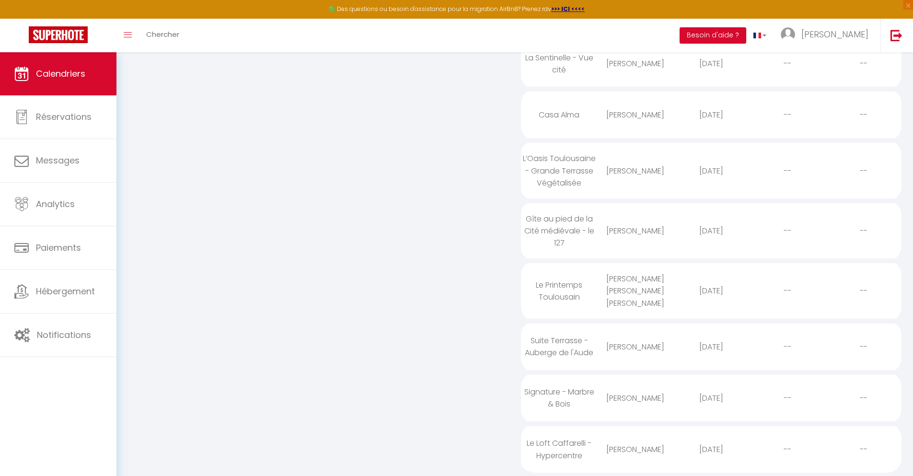
click at [711, 451] on div "[DATE]" at bounding box center [712, 449] width 76 height 31
